Goal: Transaction & Acquisition: Purchase product/service

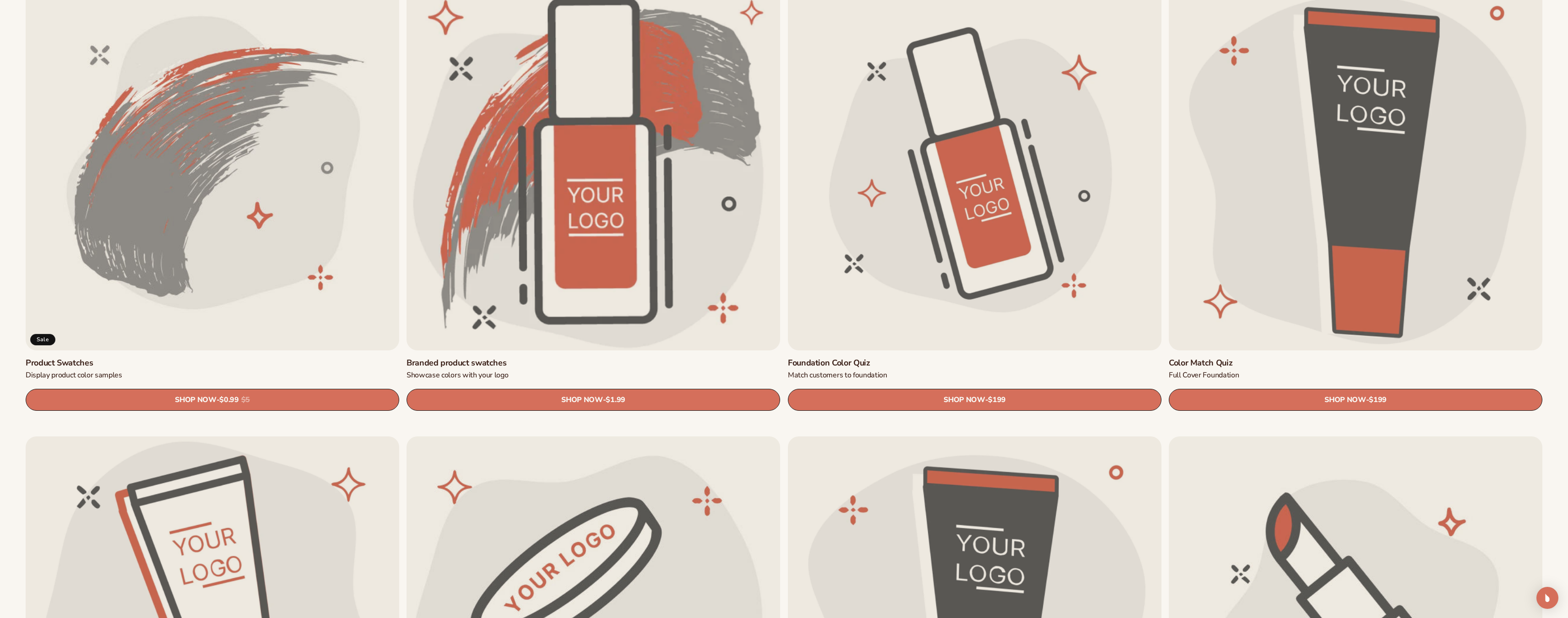
scroll to position [824, 0]
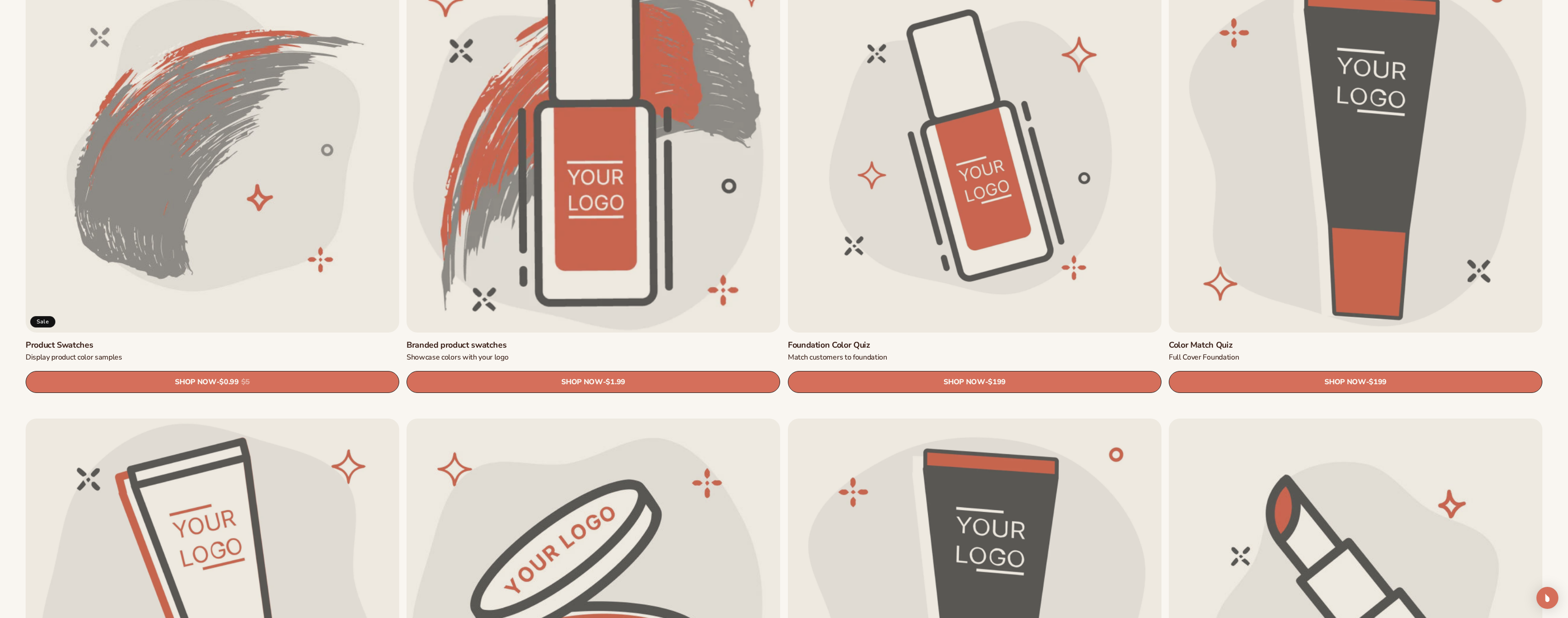
click at [185, 340] on link "Product Swatches" at bounding box center [212, 345] width 374 height 10
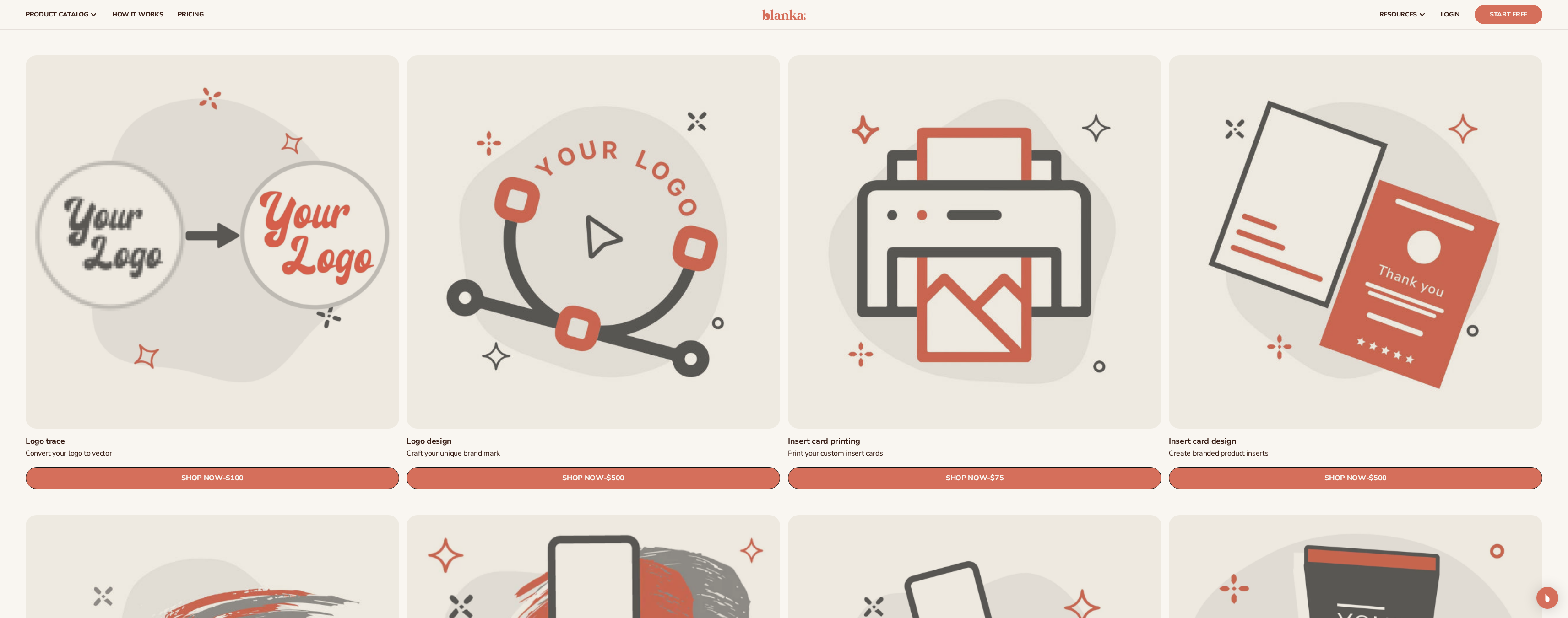
scroll to position [229, 0]
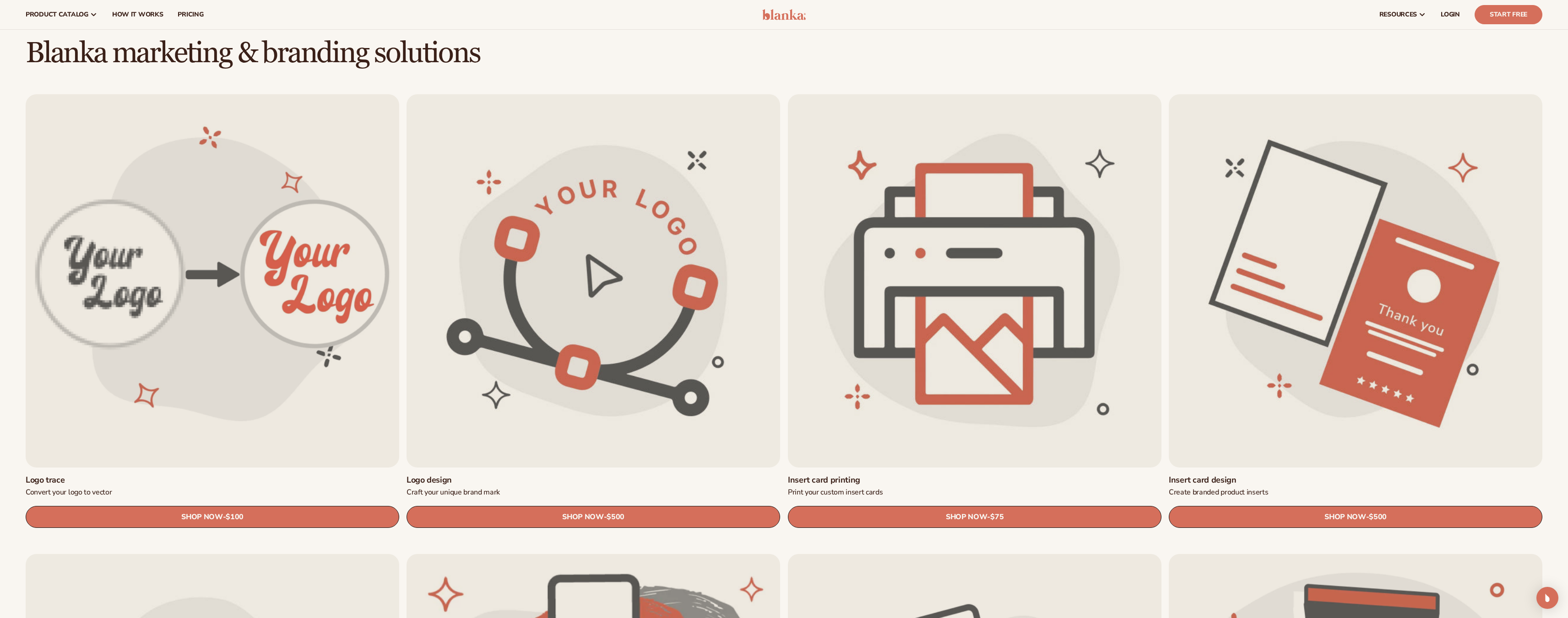
click at [975, 475] on link "Insert card printing" at bounding box center [975, 480] width 374 height 10
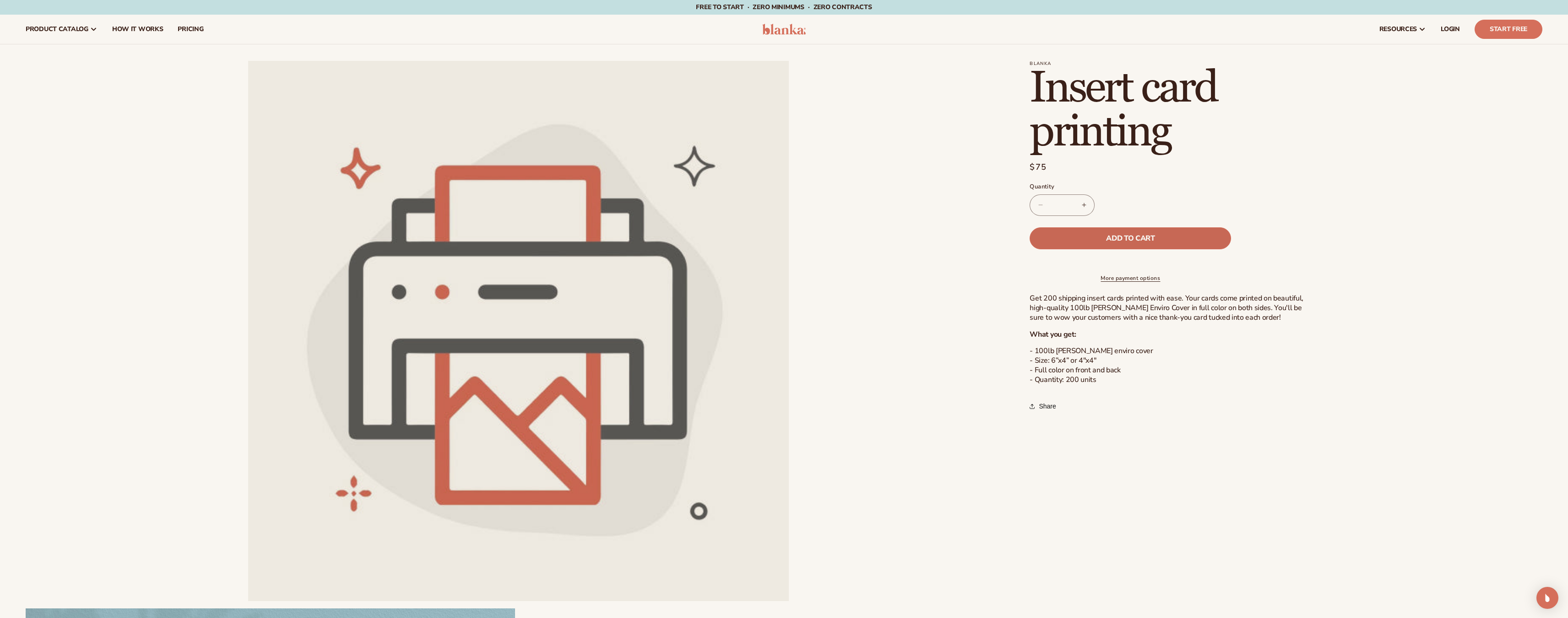
click at [1141, 236] on span "Add to cart" at bounding box center [1130, 238] width 49 height 7
click at [1508, 27] on link "Start Free" at bounding box center [1508, 29] width 68 height 19
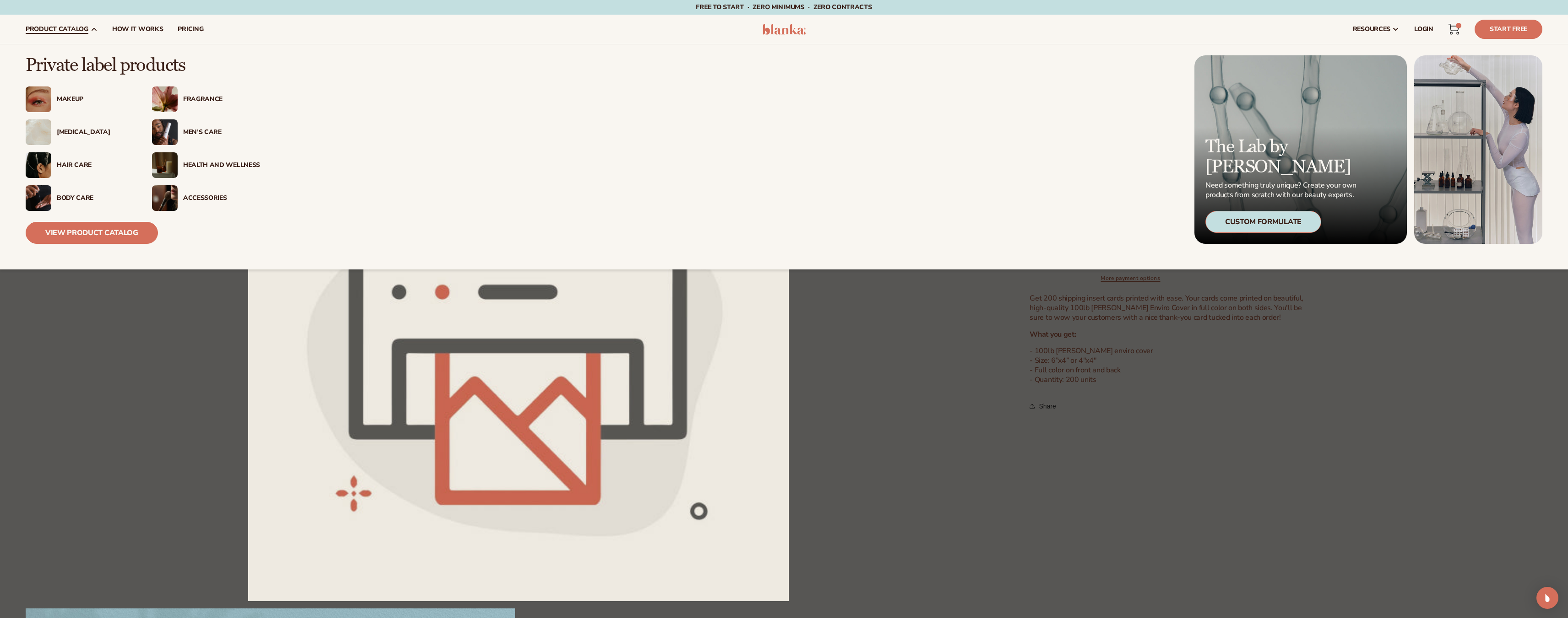
click at [58, 29] on span "product catalog" at bounding box center [57, 29] width 63 height 7
click at [92, 235] on link "View Product Catalog" at bounding box center [91, 233] width 132 height 22
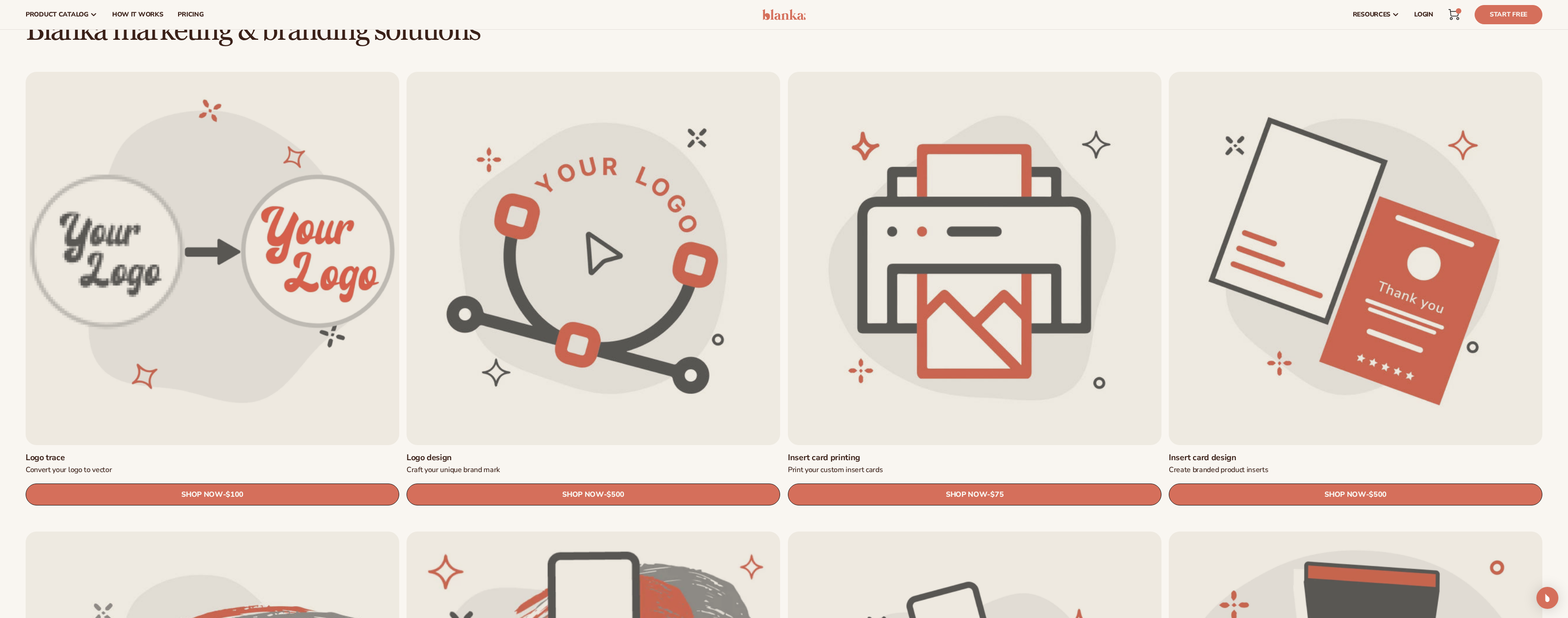
scroll to position [229, 0]
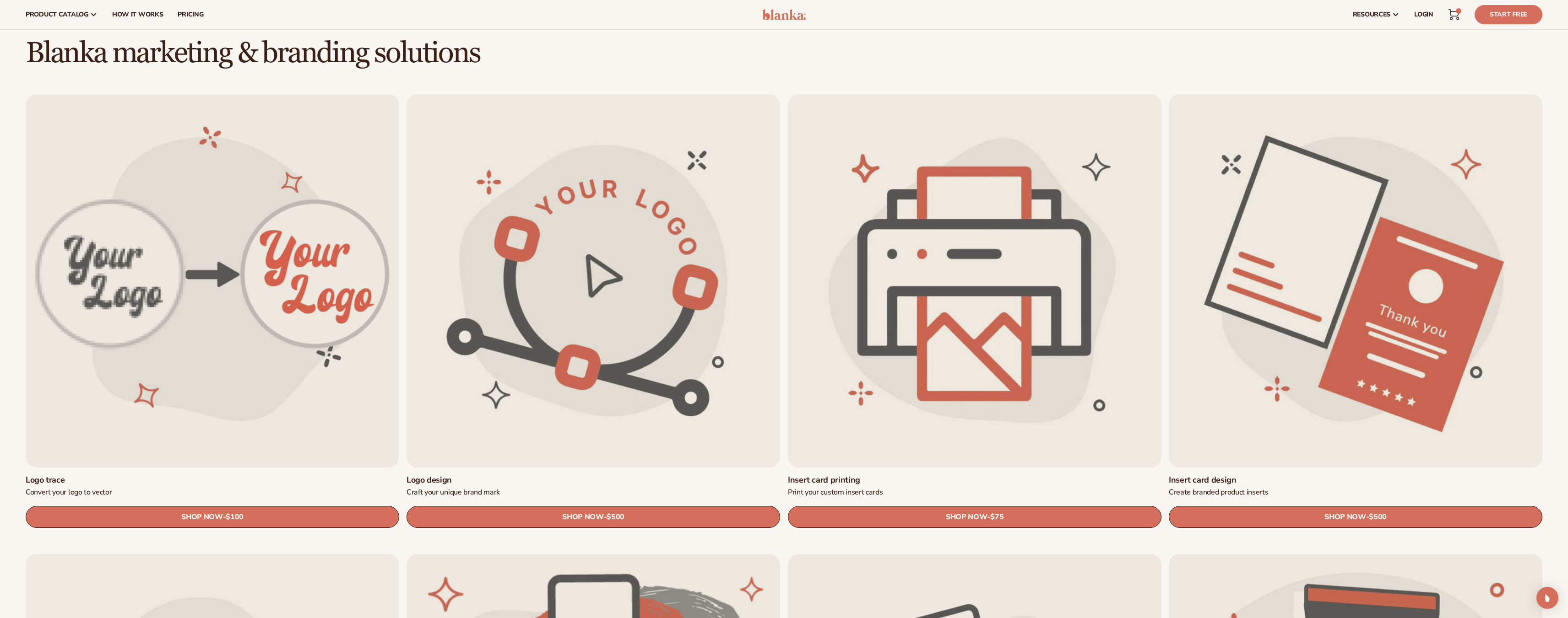
click at [1365, 475] on link "Insert card design" at bounding box center [1356, 480] width 374 height 10
